Goal: Check status: Check status

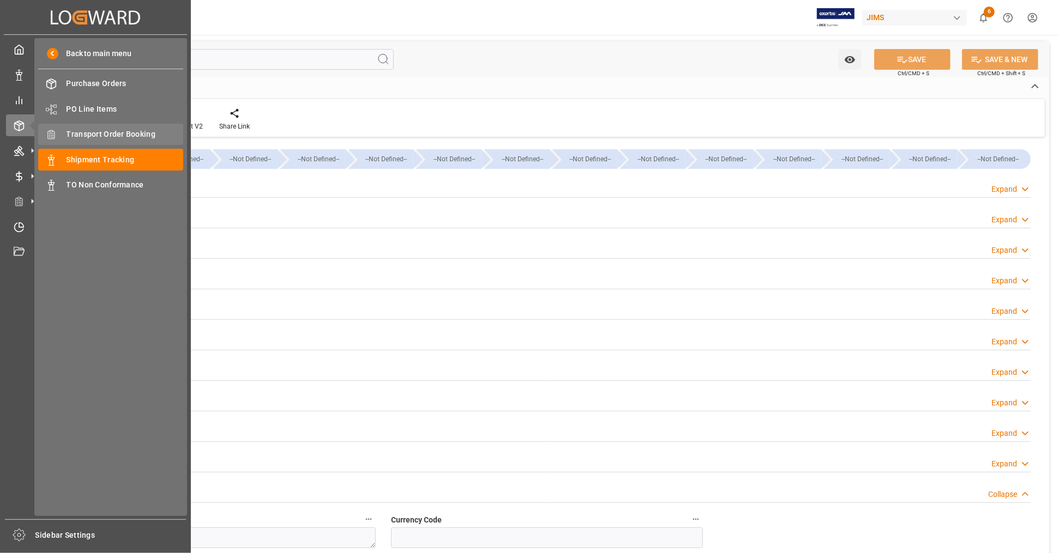
click at [121, 132] on span "Transport Order Booking" at bounding box center [125, 134] width 117 height 11
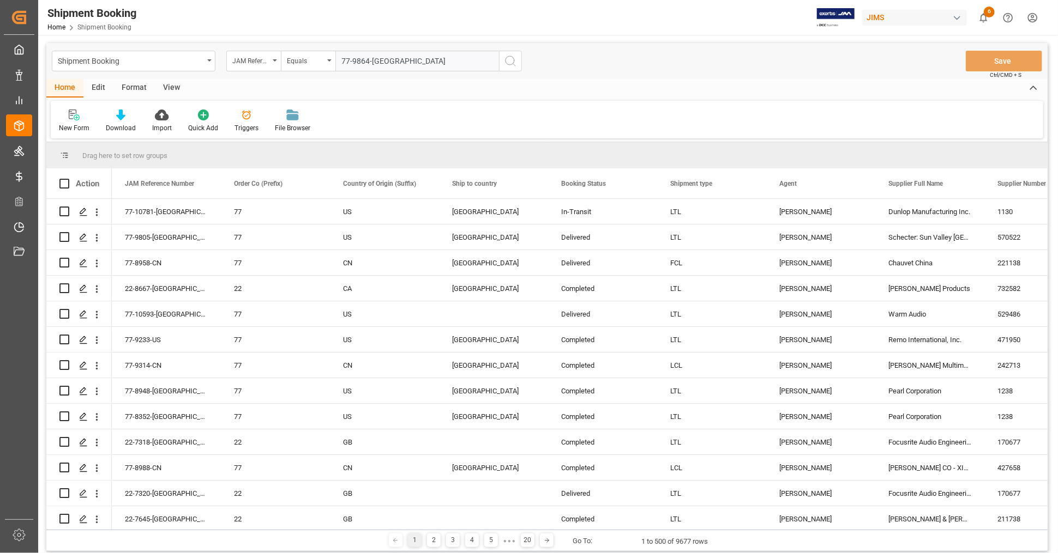
type input "77-9864-[GEOGRAPHIC_DATA]"
click at [508, 62] on icon "search button" at bounding box center [510, 61] width 13 height 13
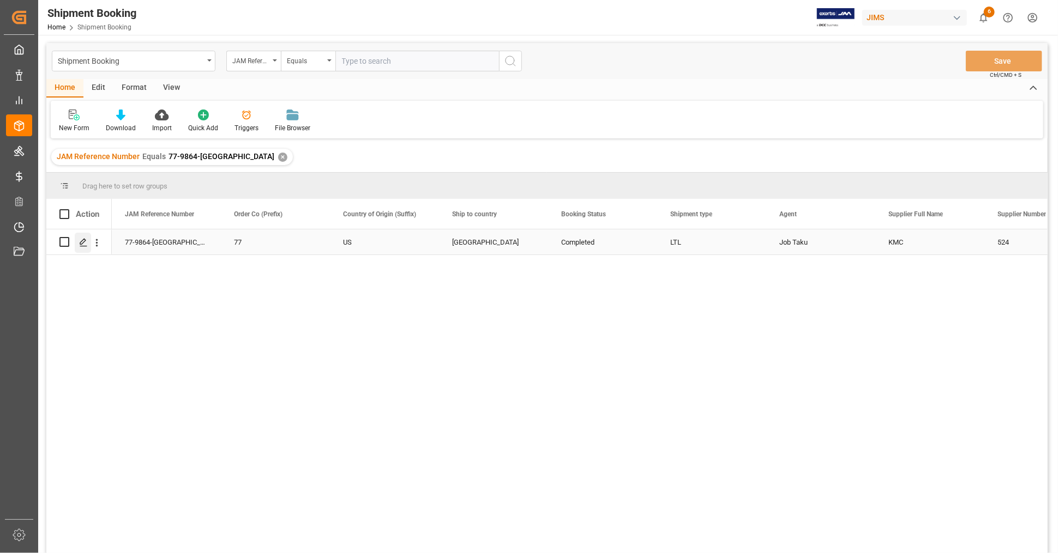
click at [80, 241] on icon "Press SPACE to select this row." at bounding box center [83, 242] width 9 height 9
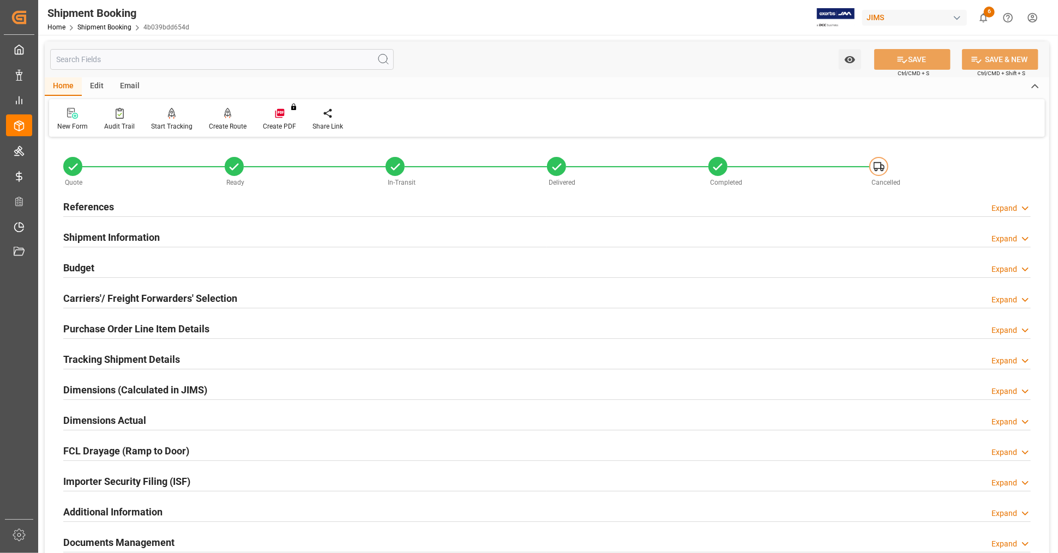
click at [138, 327] on h2 "Purchase Order Line Item Details" at bounding box center [136, 329] width 146 height 15
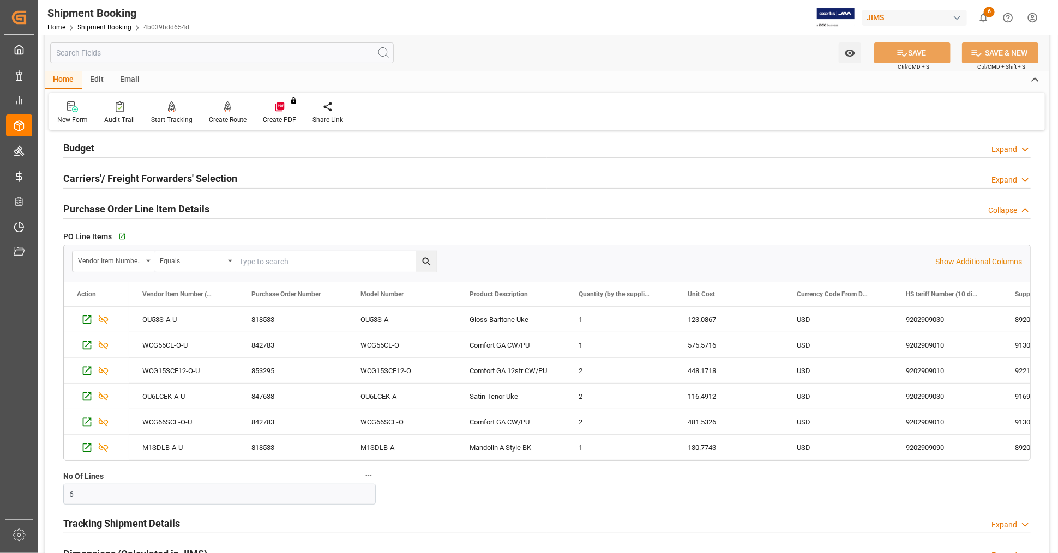
scroll to position [121, 0]
click at [148, 209] on h2 "Purchase Order Line Item Details" at bounding box center [136, 208] width 146 height 15
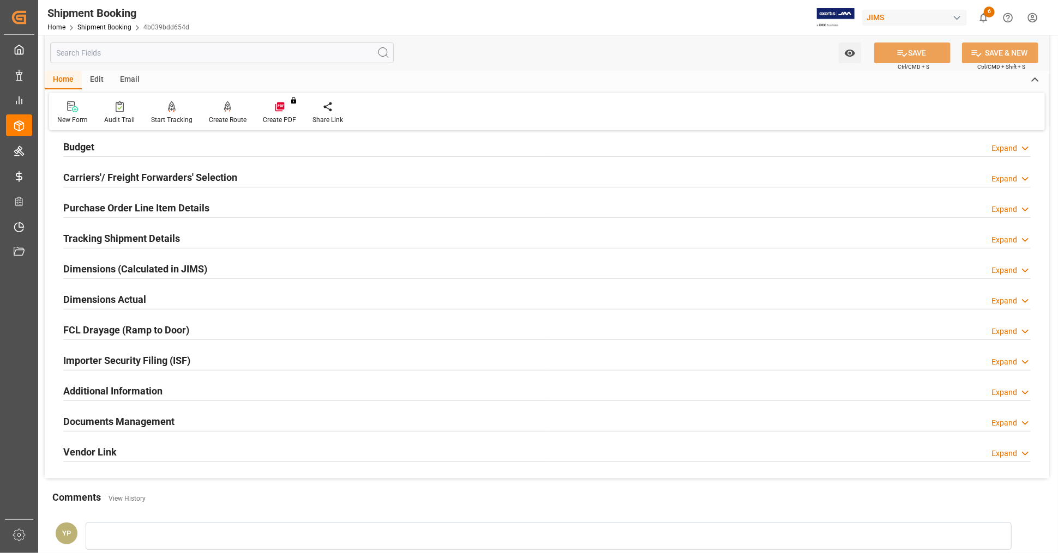
scroll to position [0, 0]
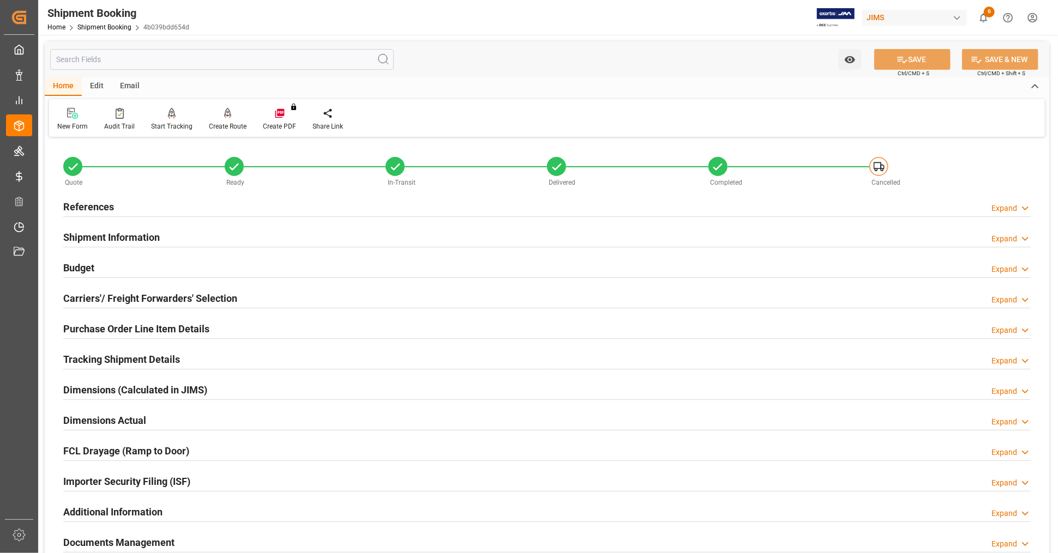
click at [124, 212] on div "References Expand" at bounding box center [546, 206] width 967 height 21
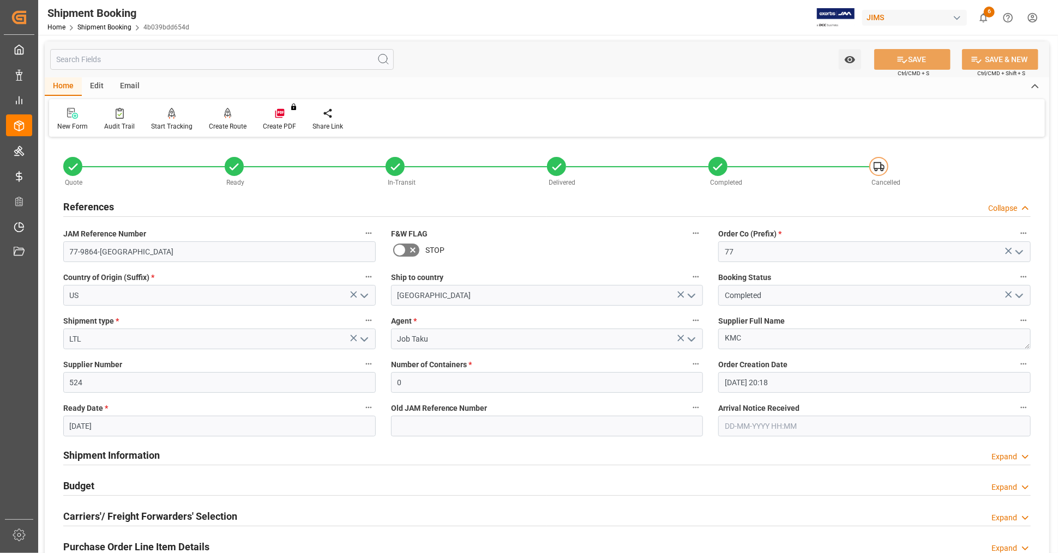
click at [122, 208] on div "References Collapse" at bounding box center [546, 206] width 967 height 21
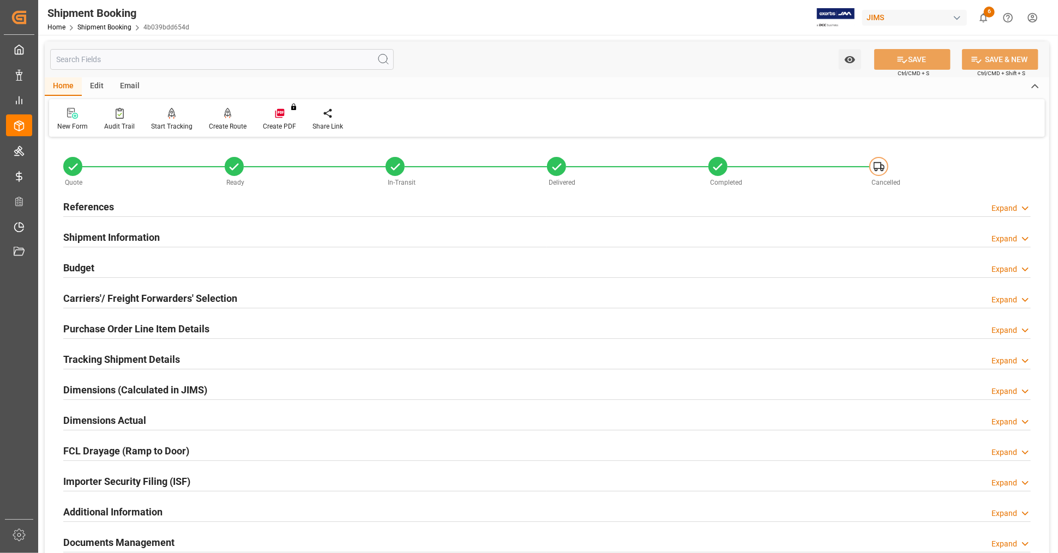
click at [122, 208] on div "References Expand" at bounding box center [546, 206] width 967 height 21
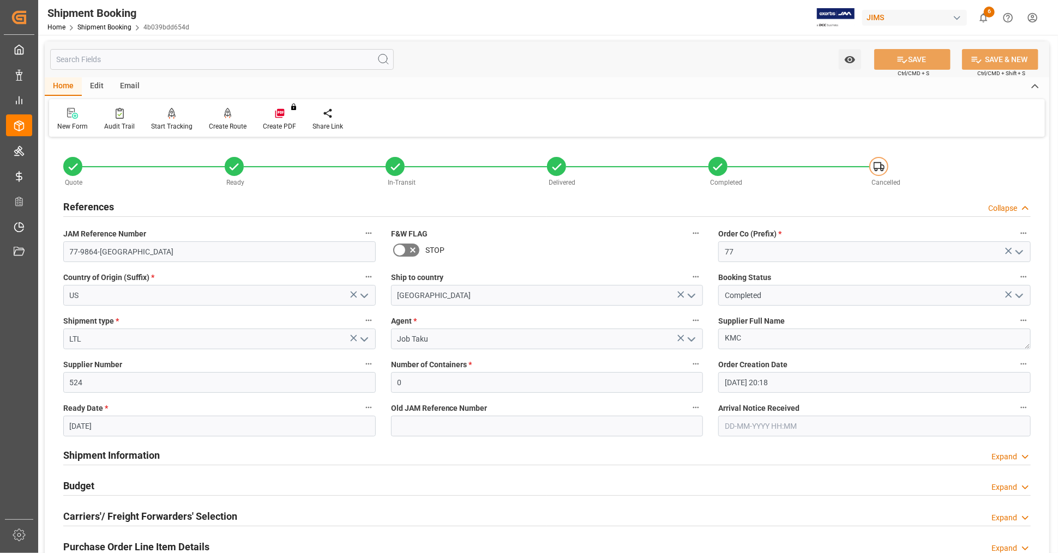
click at [122, 208] on div "References Collapse" at bounding box center [546, 206] width 967 height 21
